Goal: Task Accomplishment & Management: Complete application form

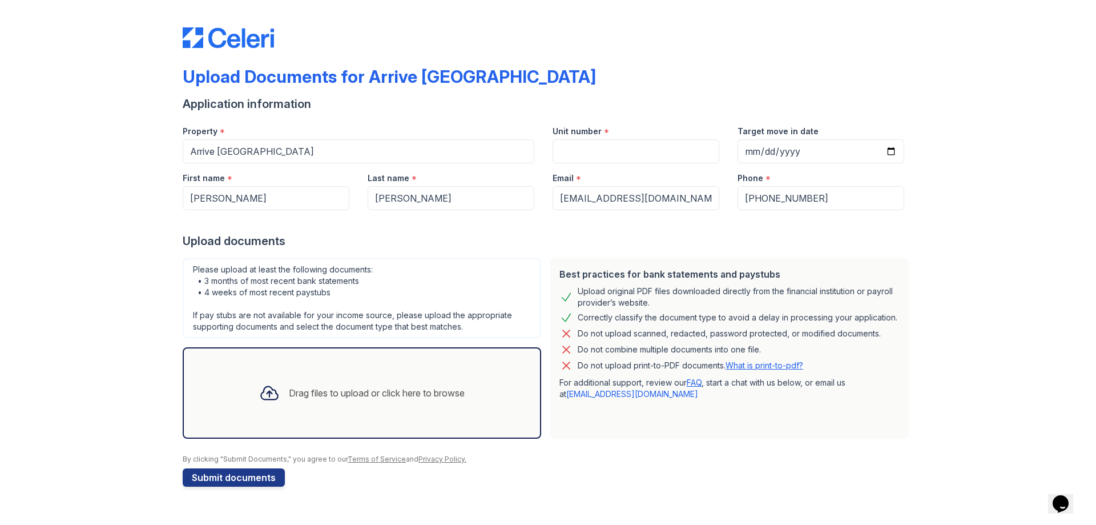
click at [114, 305] on div "Upload Documents for Arrive [GEOGRAPHIC_DATA] Application information Property …" at bounding box center [548, 254] width 1060 height 509
click at [271, 385] on icon at bounding box center [269, 393] width 21 height 21
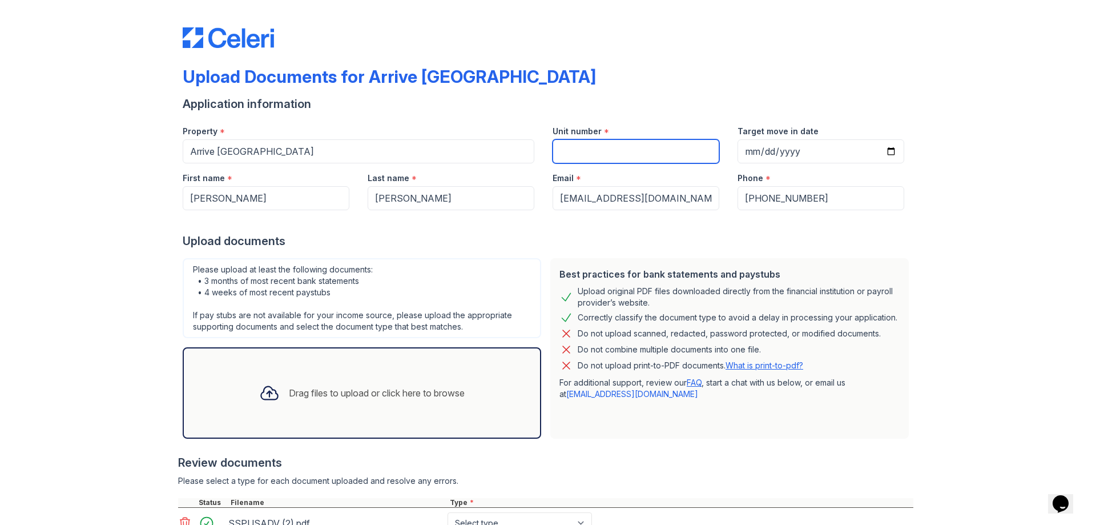
click at [597, 147] on input "Unit number" at bounding box center [636, 151] width 167 height 24
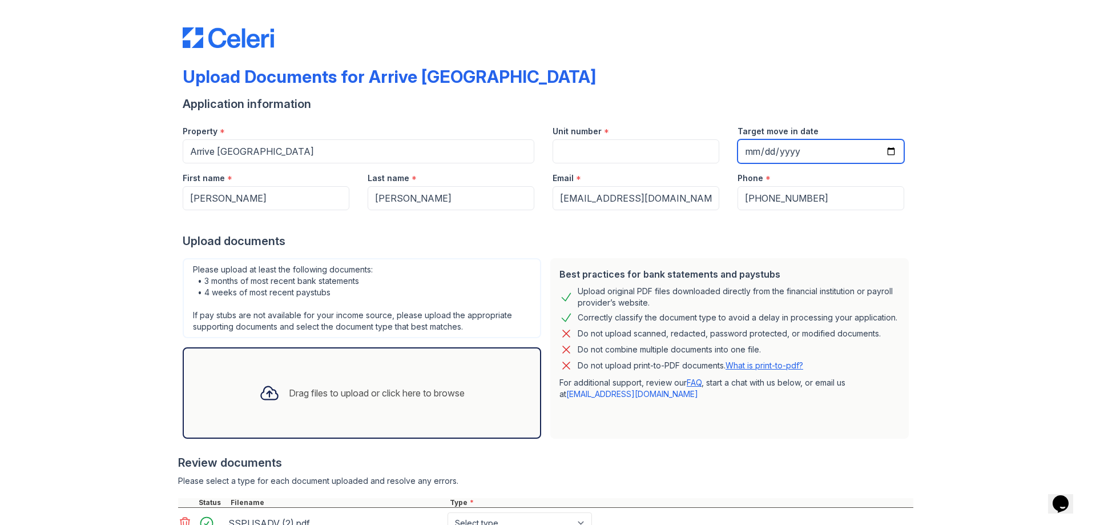
click at [769, 139] on input "Target move in date" at bounding box center [821, 151] width 167 height 24
click at [771, 145] on input "Target move in date" at bounding box center [821, 151] width 167 height 24
type input "[DATE]"
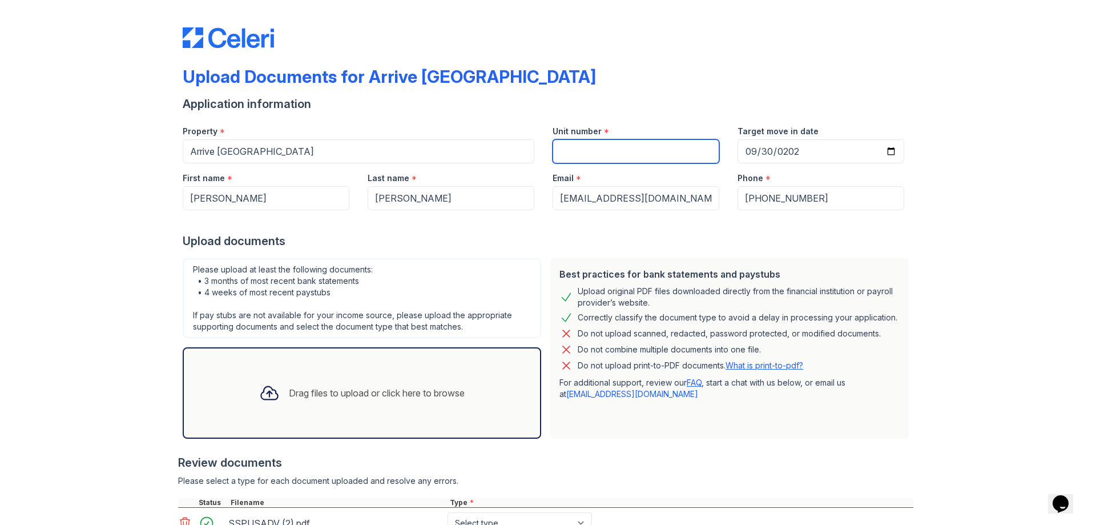
click at [688, 155] on input "Unit number" at bounding box center [636, 151] width 167 height 24
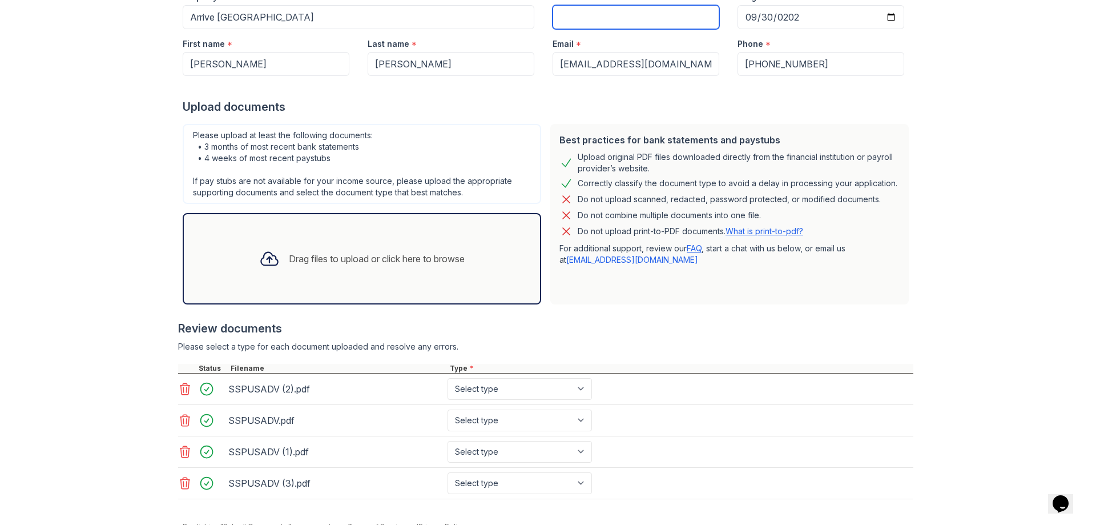
scroll to position [114, 0]
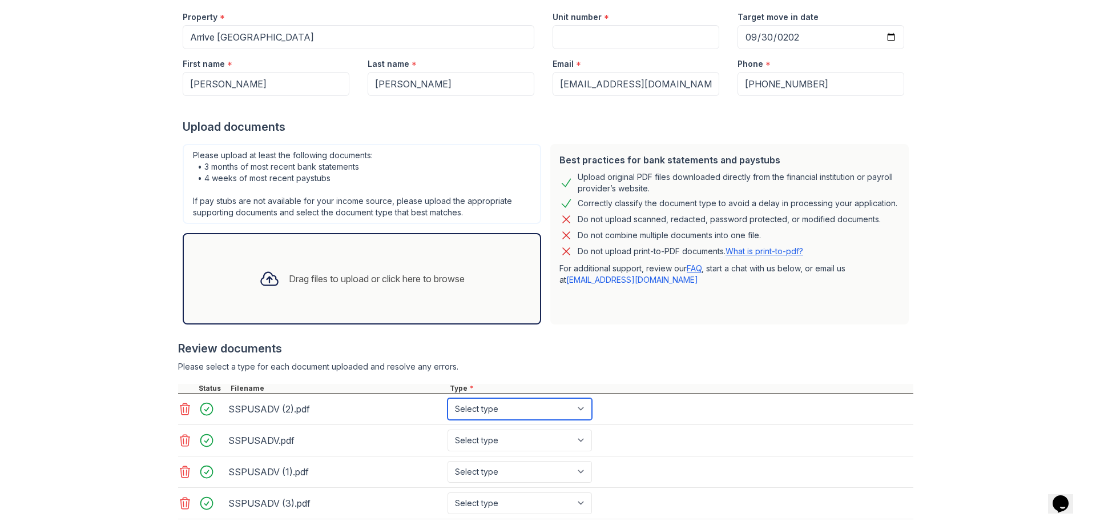
click at [479, 416] on select "Select type Paystub Bank Statement Offer Letter Tax Documents Benefit Award Let…" at bounding box center [520, 409] width 144 height 22
select select "paystub"
click at [448, 398] on select "Select type Paystub Bank Statement Offer Letter Tax Documents Benefit Award Let…" at bounding box center [520, 409] width 144 height 22
click at [521, 446] on select "Select type Paystub Bank Statement Offer Letter Tax Documents Benefit Award Let…" at bounding box center [520, 440] width 144 height 22
select select "paystub"
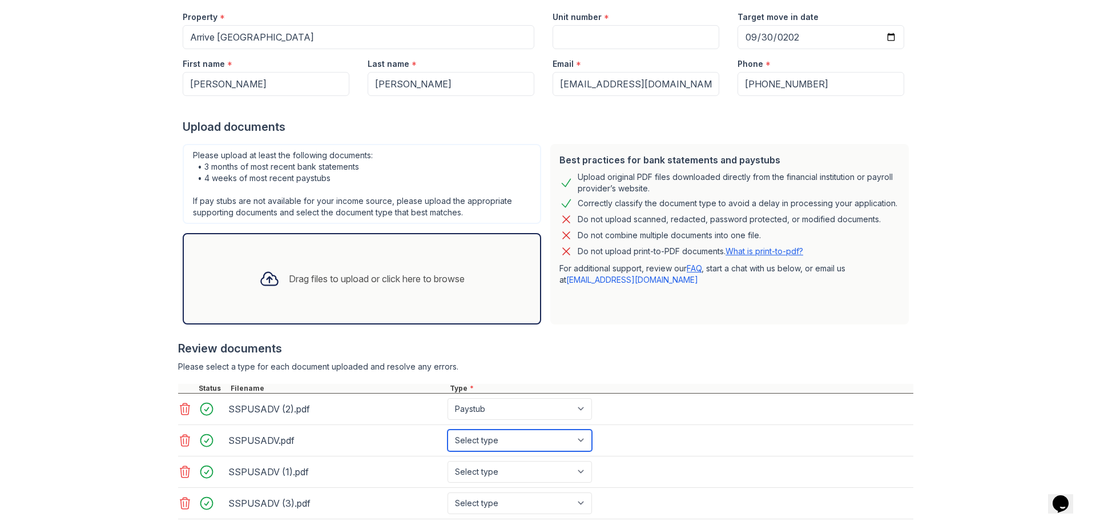
click at [448, 429] on select "Select type Paystub Bank Statement Offer Letter Tax Documents Benefit Award Let…" at bounding box center [520, 440] width 144 height 22
click at [513, 473] on select "Select type Paystub Bank Statement Offer Letter Tax Documents Benefit Award Let…" at bounding box center [520, 472] width 144 height 22
select select "paystub"
click at [448, 461] on select "Select type Paystub Bank Statement Offer Letter Tax Documents Benefit Award Let…" at bounding box center [520, 472] width 144 height 22
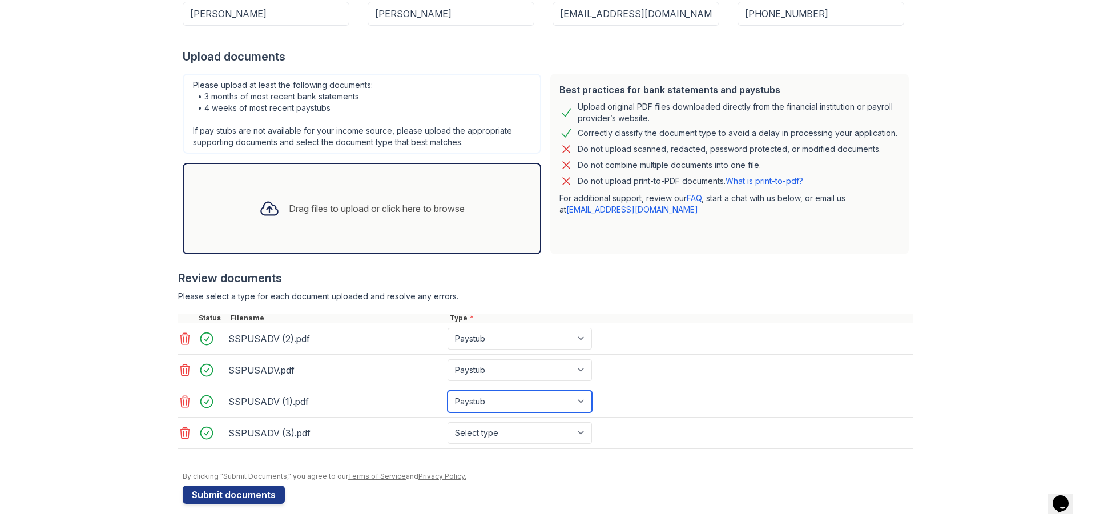
scroll to position [186, 0]
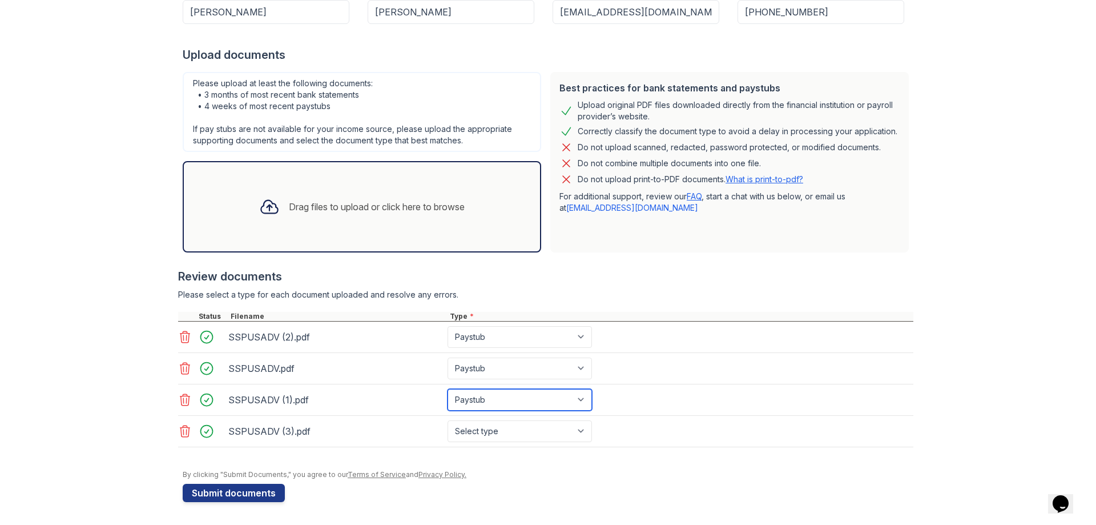
click at [524, 407] on select "Select type Paystub Bank Statement Offer Letter Tax Documents Benefit Award Let…" at bounding box center [520, 400] width 144 height 22
click at [524, 432] on select "Select type Paystub Bank Statement Offer Letter Tax Documents Benefit Award Let…" at bounding box center [520, 431] width 144 height 22
select select "paystub"
click at [448, 420] on select "Select type Paystub Bank Statement Offer Letter Tax Documents Benefit Award Let…" at bounding box center [520, 431] width 144 height 22
click at [587, 453] on div at bounding box center [546, 452] width 736 height 11
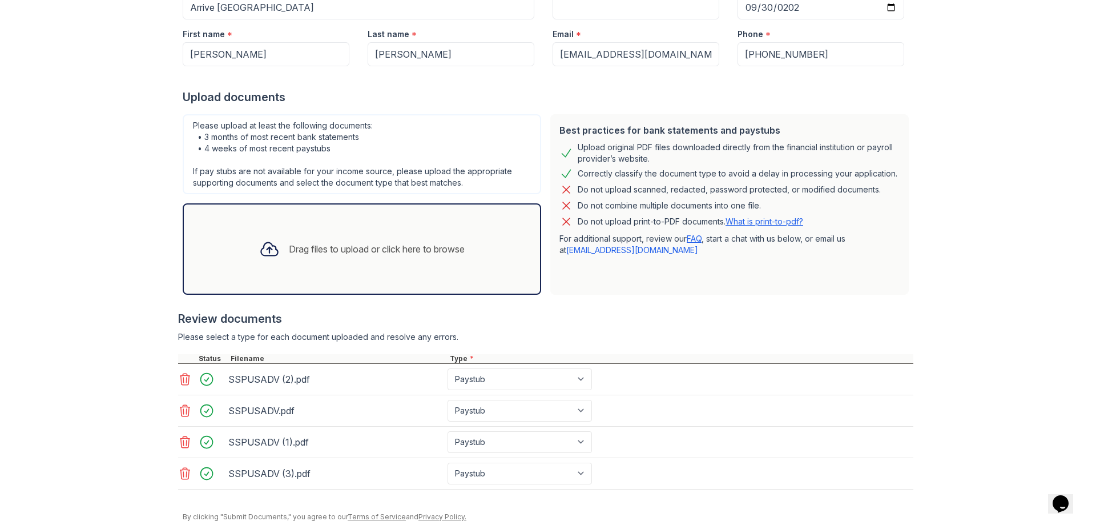
scroll to position [15, 0]
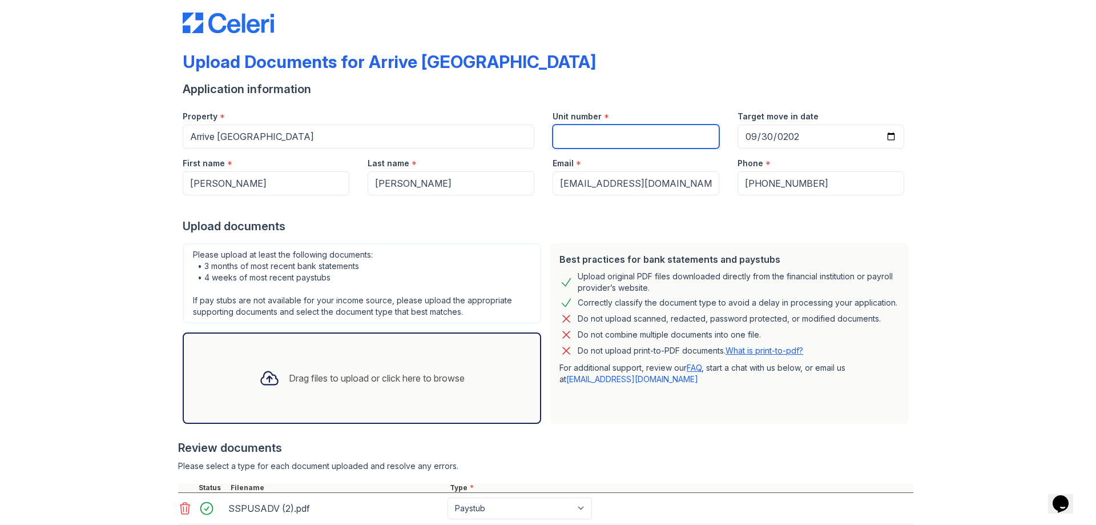
click at [684, 132] on input "Unit number" at bounding box center [636, 136] width 167 height 24
paste input "1109"
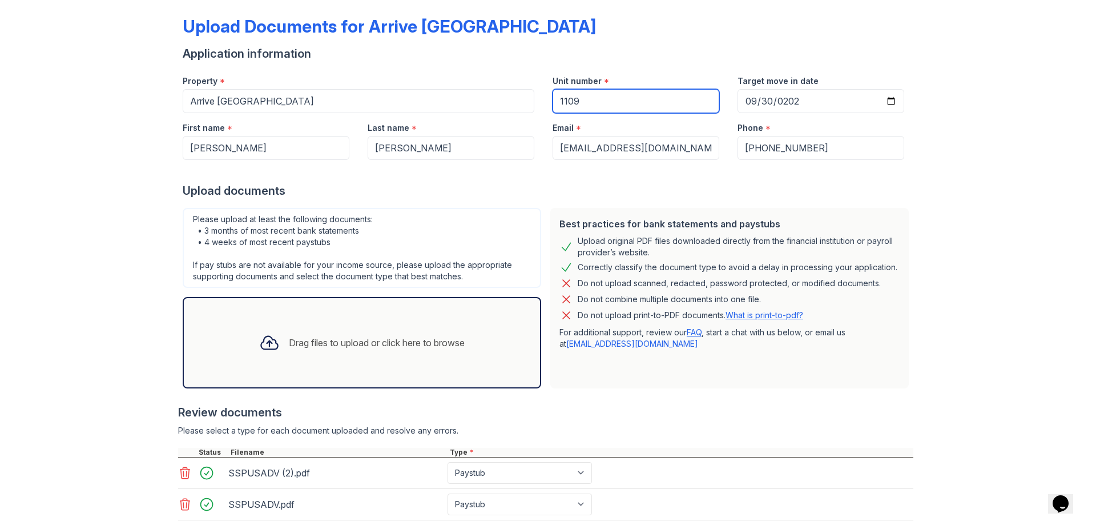
scroll to position [186, 0]
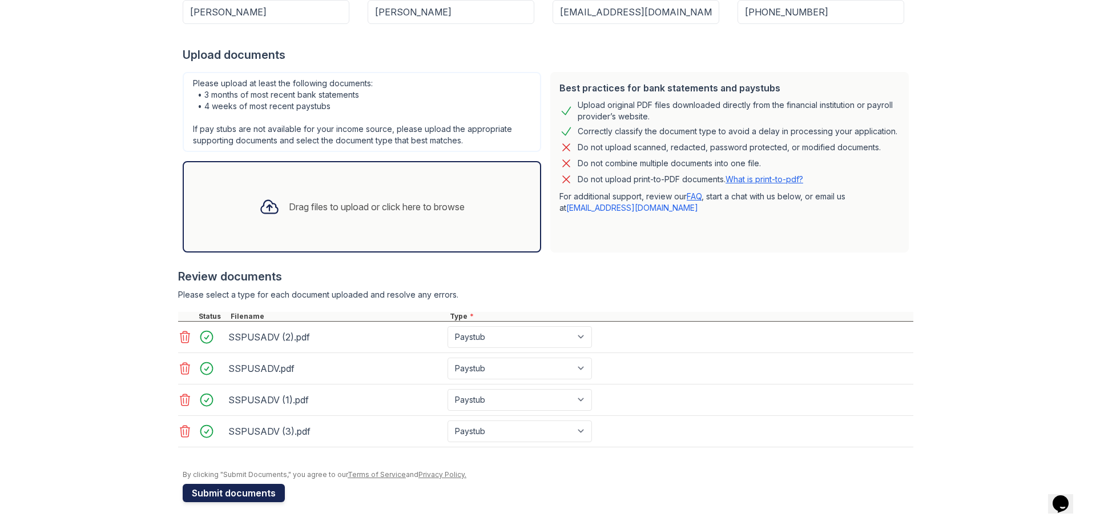
type input "1109"
click at [215, 496] on button "Submit documents" at bounding box center [234, 493] width 102 height 18
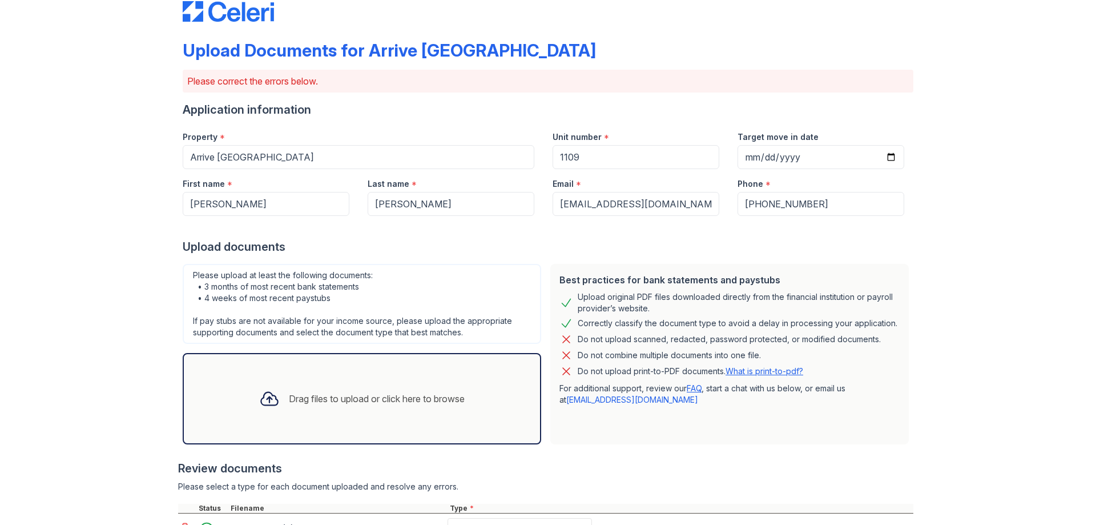
scroll to position [0, 0]
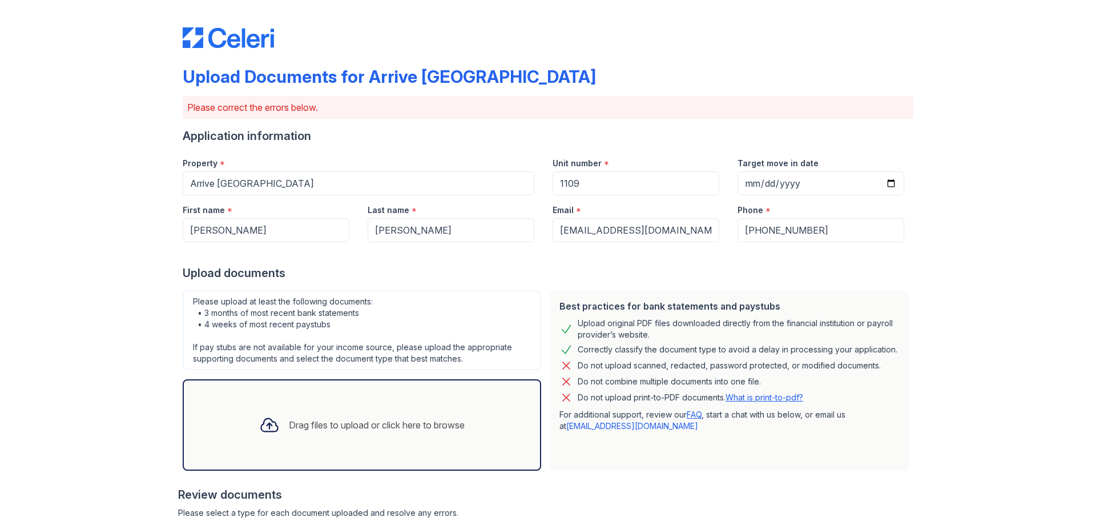
click at [326, 423] on div "Drag files to upload or click here to browse" at bounding box center [377, 425] width 176 height 14
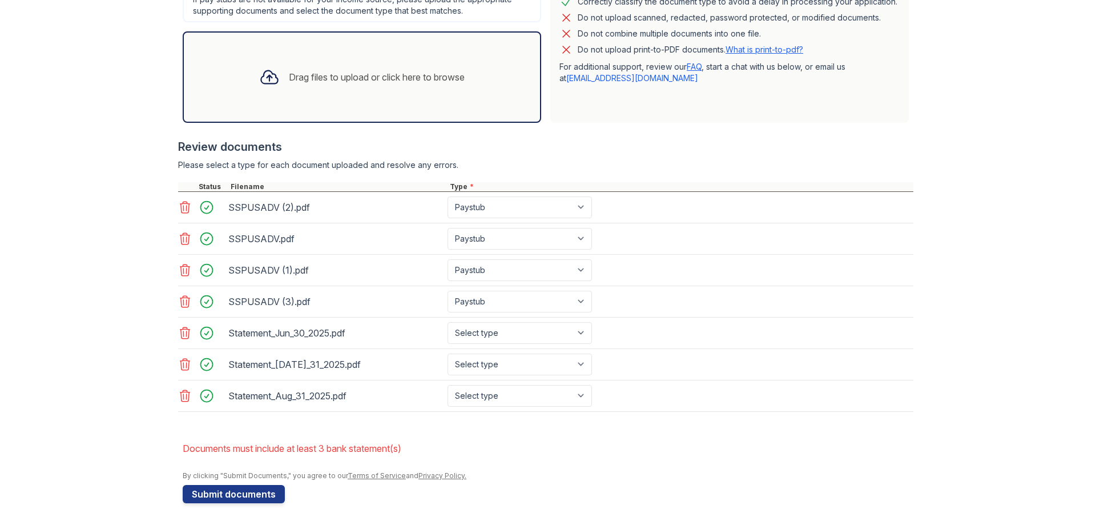
scroll to position [349, 0]
click at [525, 336] on select "Select type Paystub Bank Statement Offer Letter Tax Documents Benefit Award Let…" at bounding box center [520, 332] width 144 height 22
select select "bank_statement"
click at [448, 321] on select "Select type Paystub Bank Statement Offer Letter Tax Documents Benefit Award Let…" at bounding box center [520, 332] width 144 height 22
click at [519, 368] on select "Select type Paystub Bank Statement Offer Letter Tax Documents Benefit Award Let…" at bounding box center [520, 363] width 144 height 22
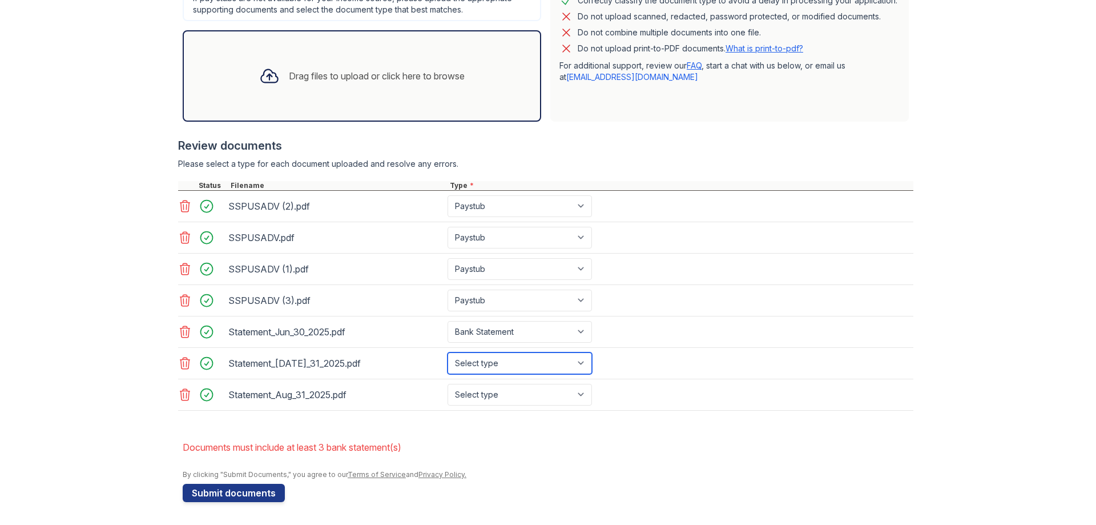
select select "bank_statement"
click at [448, 352] on select "Select type Paystub Bank Statement Offer Letter Tax Documents Benefit Award Let…" at bounding box center [520, 363] width 144 height 22
click at [509, 400] on select "Select type Paystub Bank Statement Offer Letter Tax Documents Benefit Award Let…" at bounding box center [520, 395] width 144 height 22
select select "bank_statement"
click at [448, 384] on select "Select type Paystub Bank Statement Offer Letter Tax Documents Benefit Award Let…" at bounding box center [520, 395] width 144 height 22
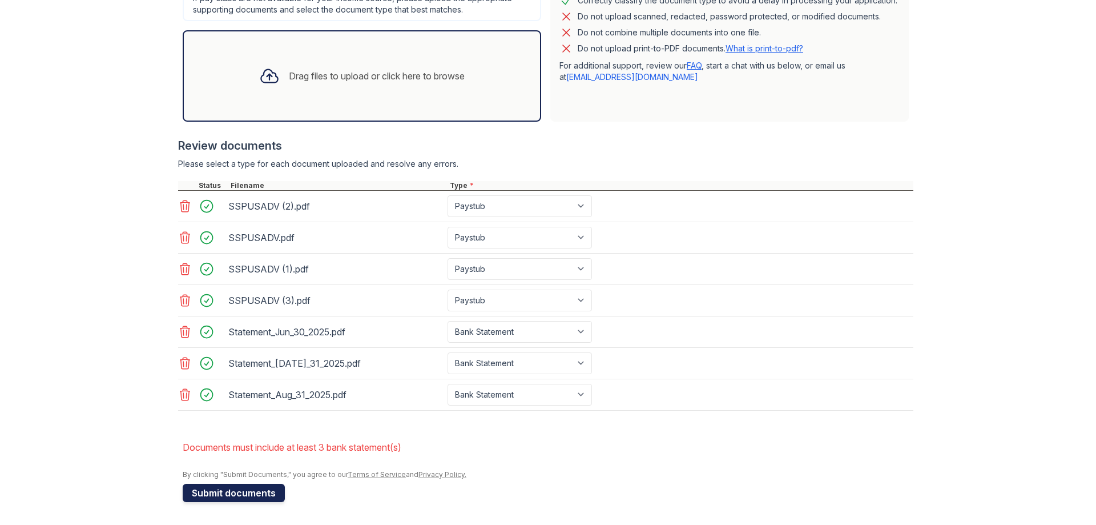
click at [251, 492] on button "Submit documents" at bounding box center [234, 493] width 102 height 18
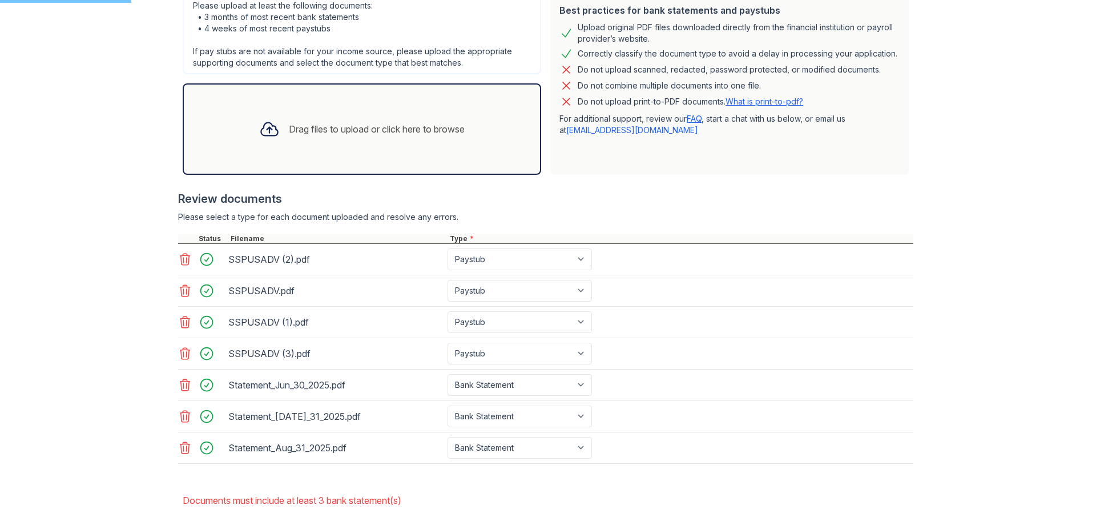
scroll to position [6, 0]
